Goal: Transaction & Acquisition: Purchase product/service

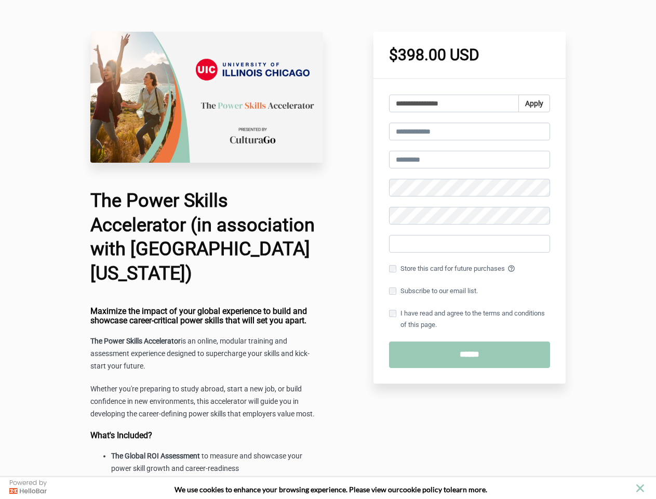
click at [640, 488] on icon "close" at bounding box center [640, 488] width 8 height 8
click at [470, 103] on input "**********" at bounding box center [454, 104] width 130 height 18
click at [533, 103] on button "Apply" at bounding box center [534, 104] width 32 height 18
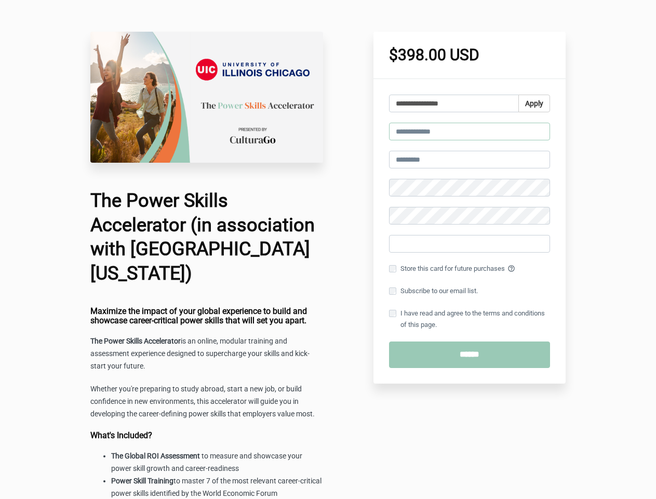
click at [470, 131] on input "email" at bounding box center [469, 132] width 161 height 18
click at [470, 159] on input "text" at bounding box center [469, 160] width 161 height 18
click at [470, 269] on label "Store this card for future purchases help_outline" at bounding box center [469, 268] width 161 height 11
click at [470, 291] on label "Subscribe to our email list." at bounding box center [433, 290] width 89 height 11
click at [470, 319] on label "I have read and agree to the terms and conditions of this page." at bounding box center [469, 318] width 161 height 23
